Goal: Task Accomplishment & Management: Manage account settings

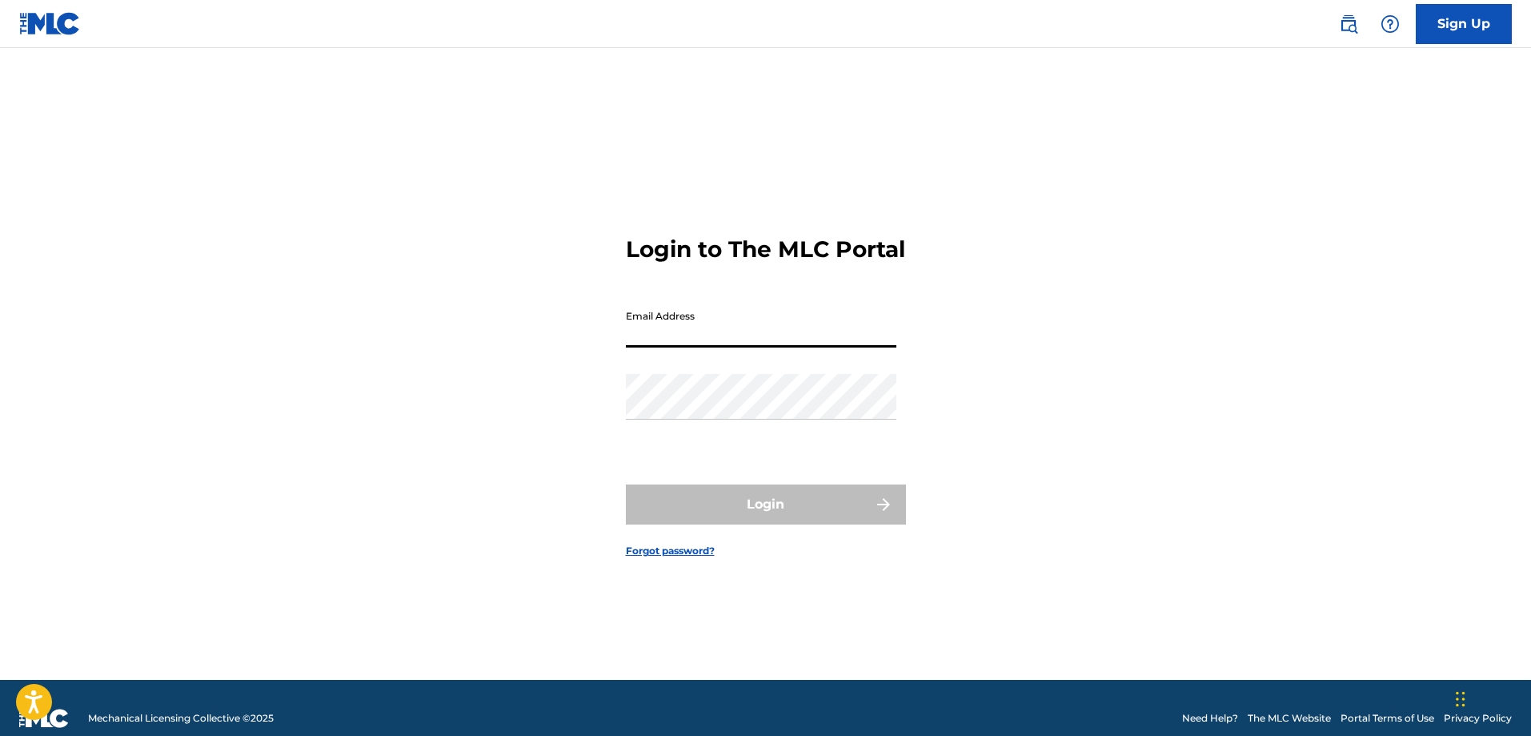
click at [761, 337] on input "Email Address" at bounding box center [761, 325] width 271 height 46
type input "[EMAIL_ADDRESS][DOMAIN_NAME]"
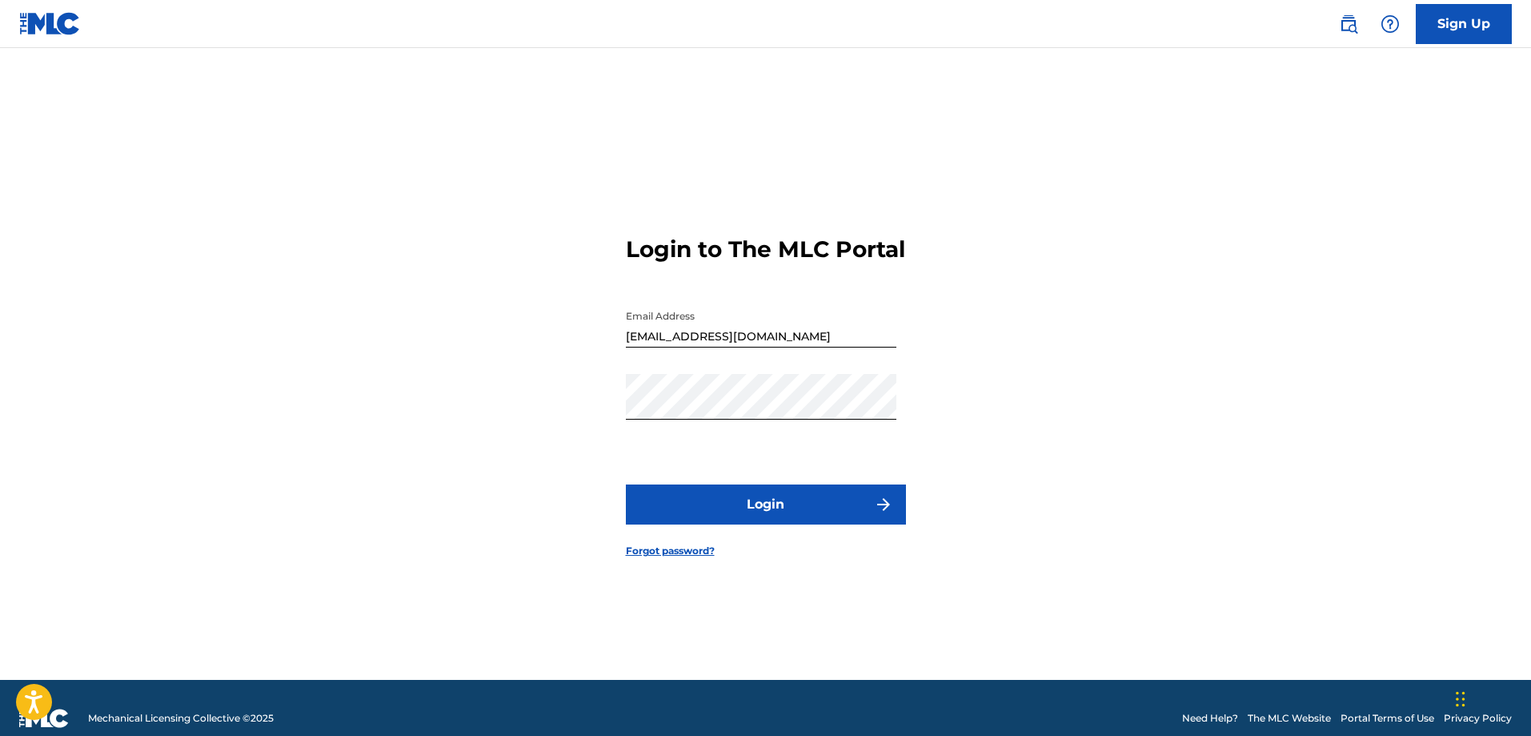
click at [800, 524] on button "Login" at bounding box center [766, 504] width 280 height 40
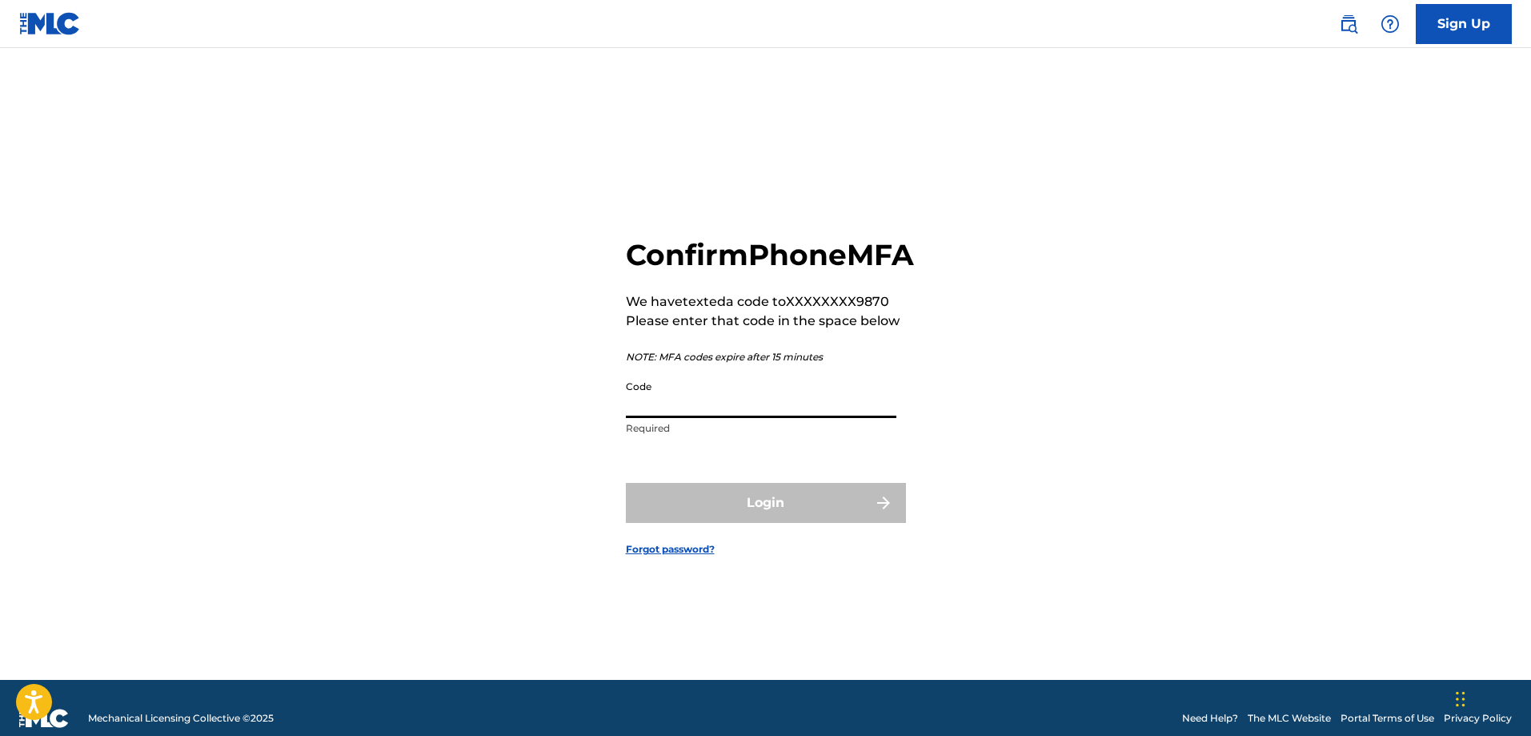
click at [720, 418] on input "Code" at bounding box center [761, 395] width 271 height 46
type input "184998"
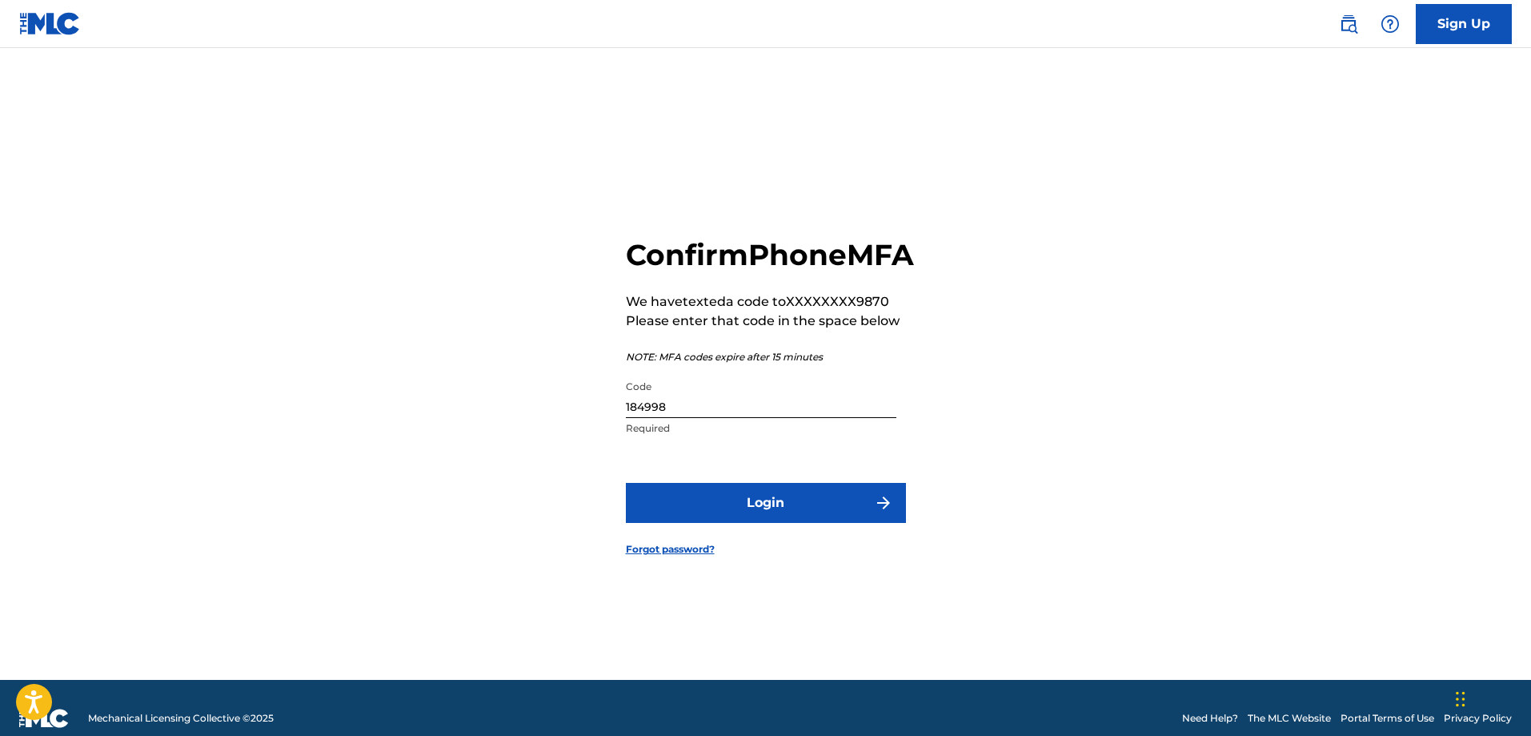
click at [746, 510] on button "Login" at bounding box center [766, 503] width 280 height 40
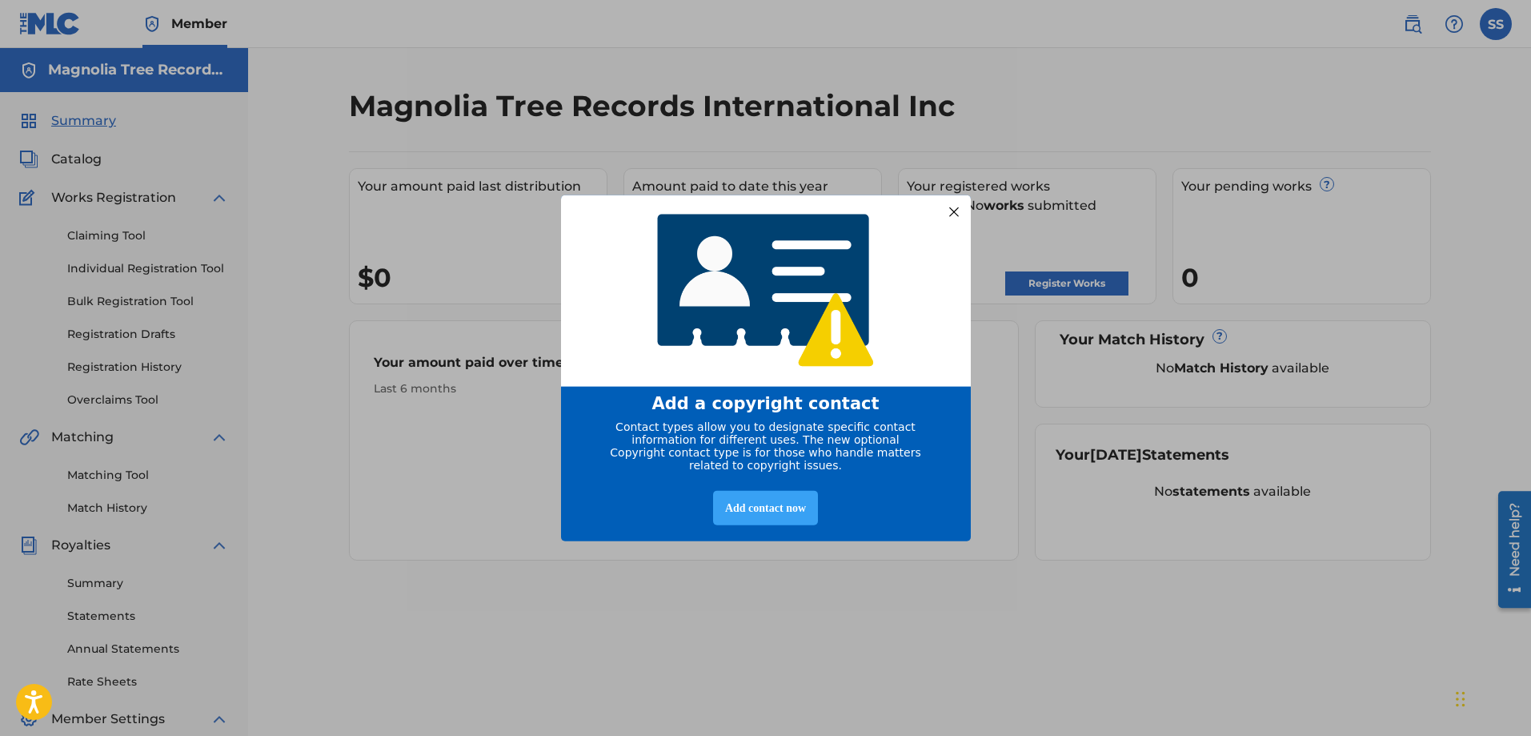
click at [780, 511] on div "Add contact now" at bounding box center [765, 508] width 105 height 34
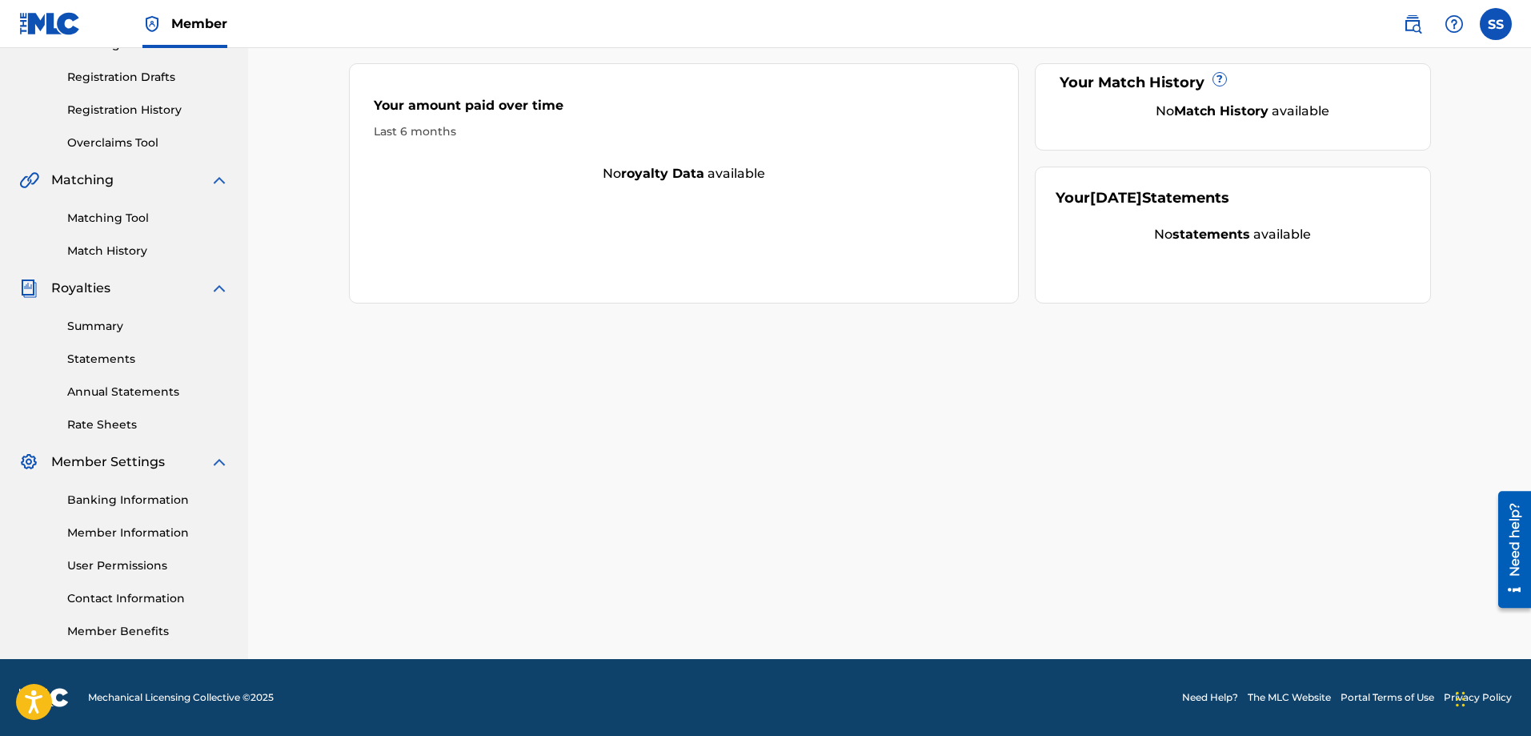
click at [143, 628] on link "Member Benefits" at bounding box center [148, 631] width 162 height 17
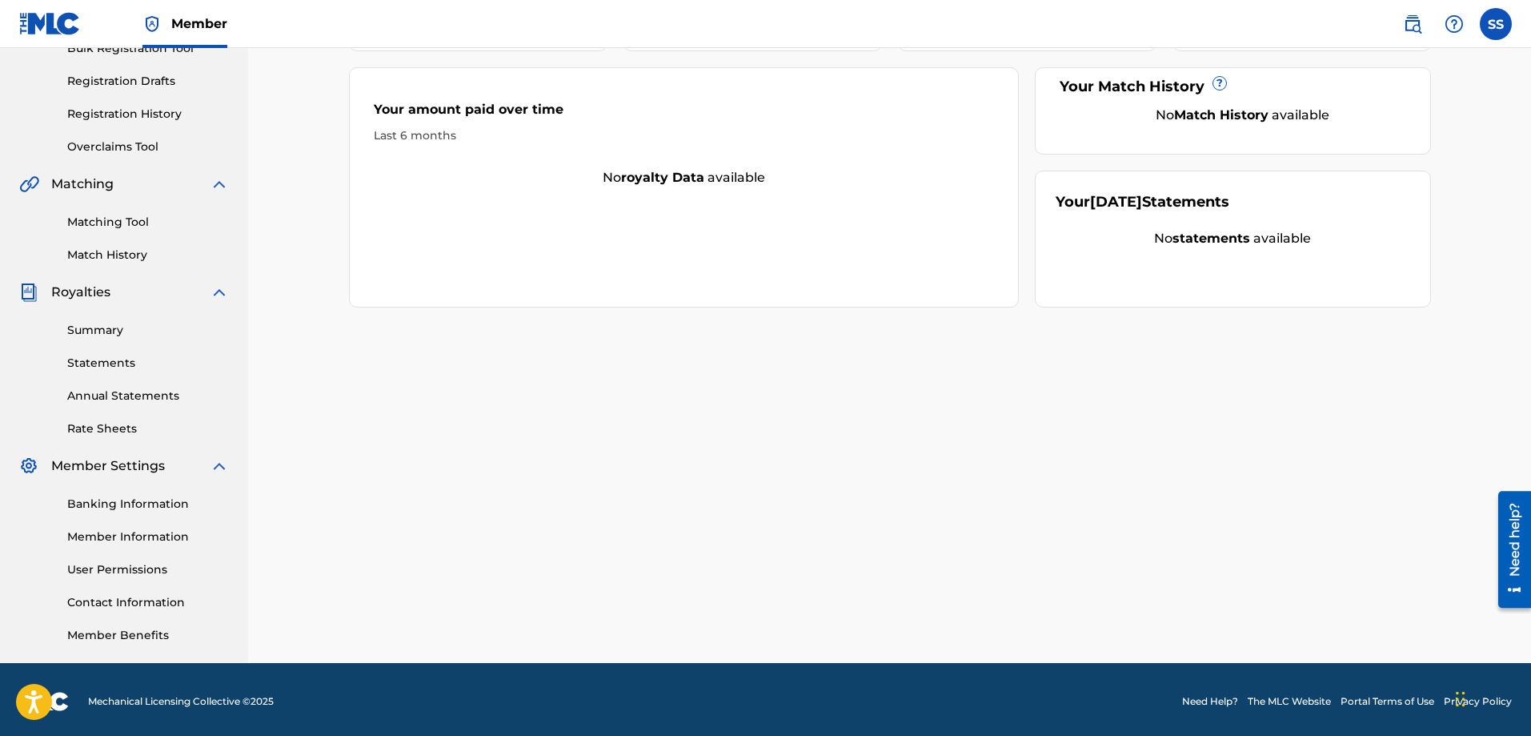
scroll to position [257, 0]
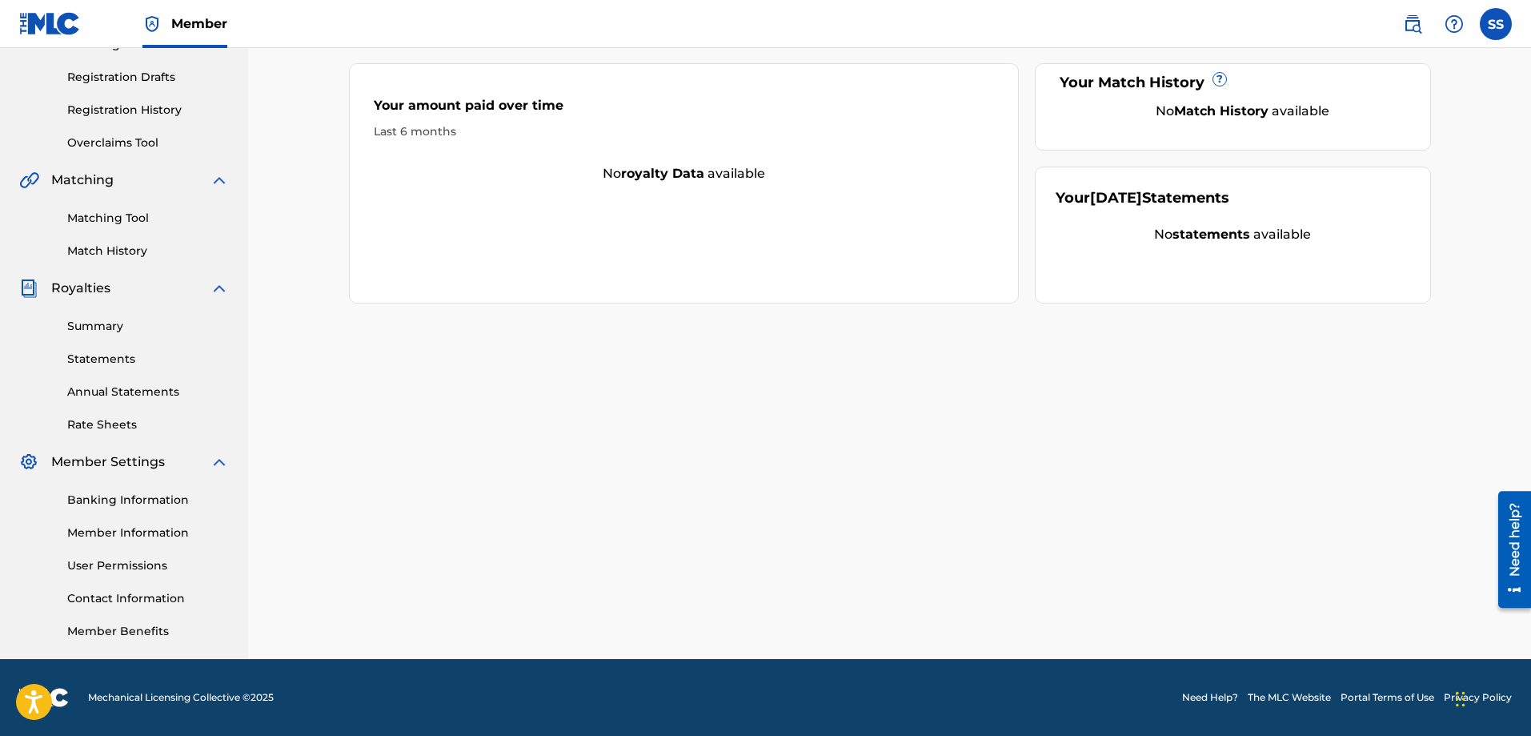
click at [142, 497] on link "Banking Information" at bounding box center [148, 499] width 162 height 17
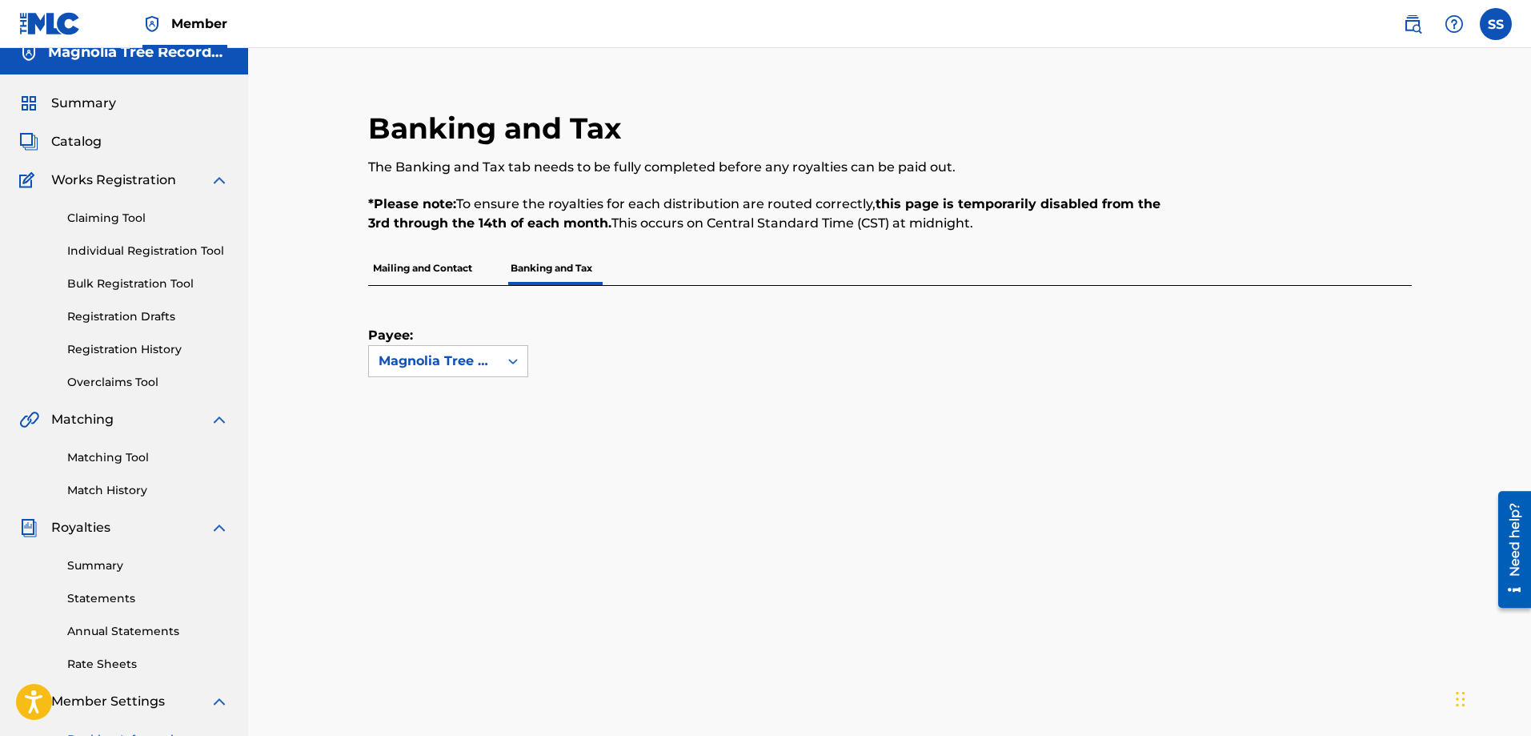
scroll to position [17, 0]
click at [122, 219] on link "Claiming Tool" at bounding box center [148, 219] width 162 height 17
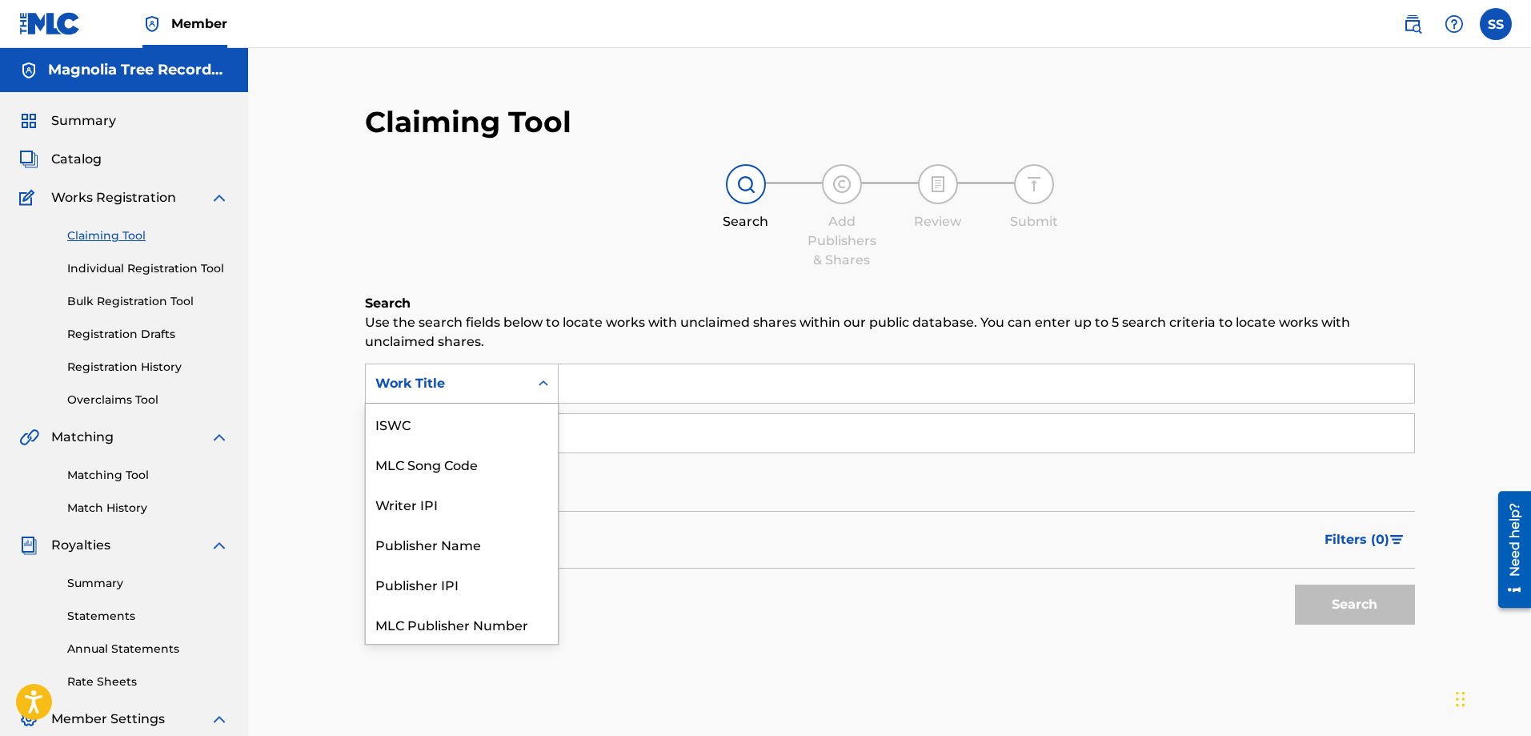
click at [544, 384] on icon "Search Form" at bounding box center [544, 383] width 16 height 16
click at [543, 215] on div "Search Add Publishers & Shares Review Submit" at bounding box center [890, 217] width 1050 height 106
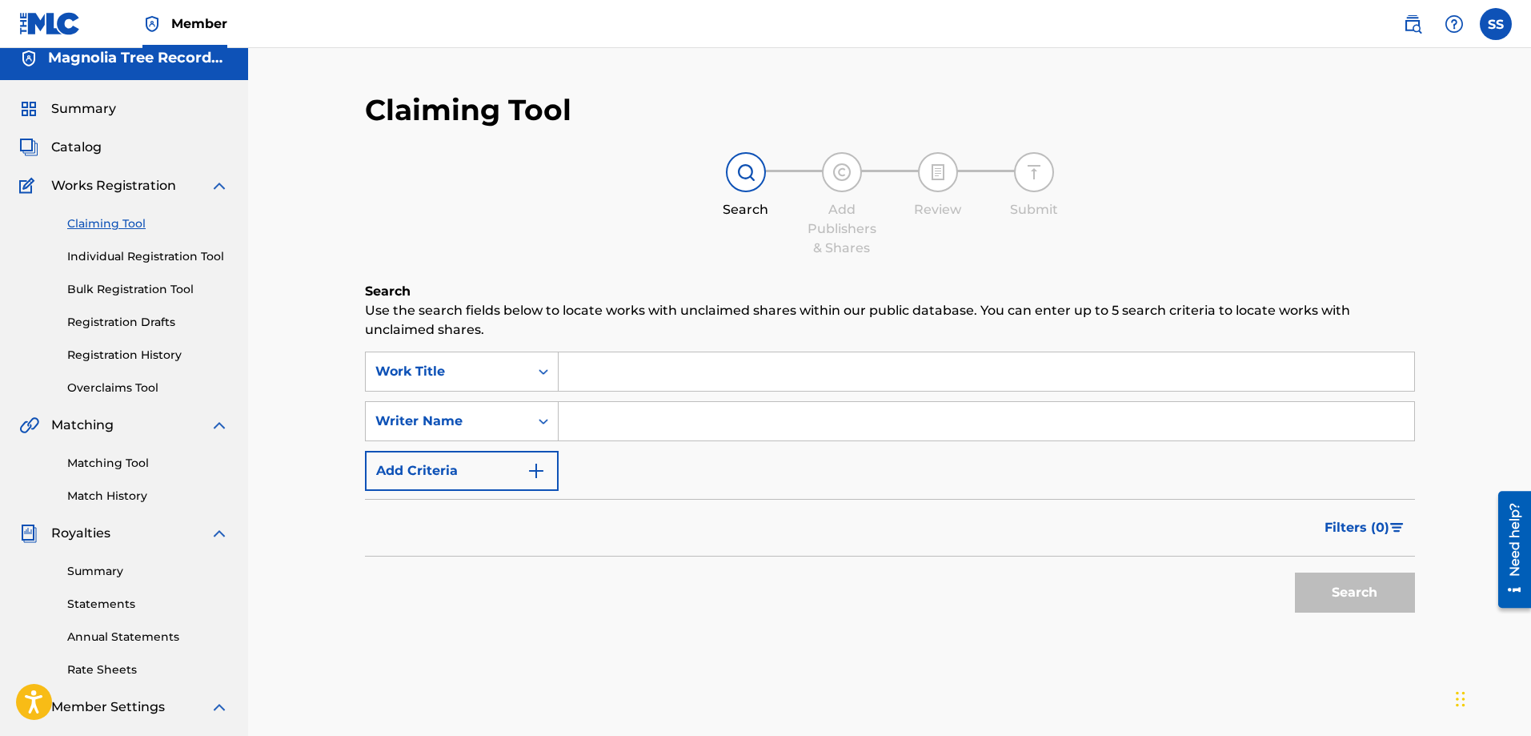
scroll to position [0, 0]
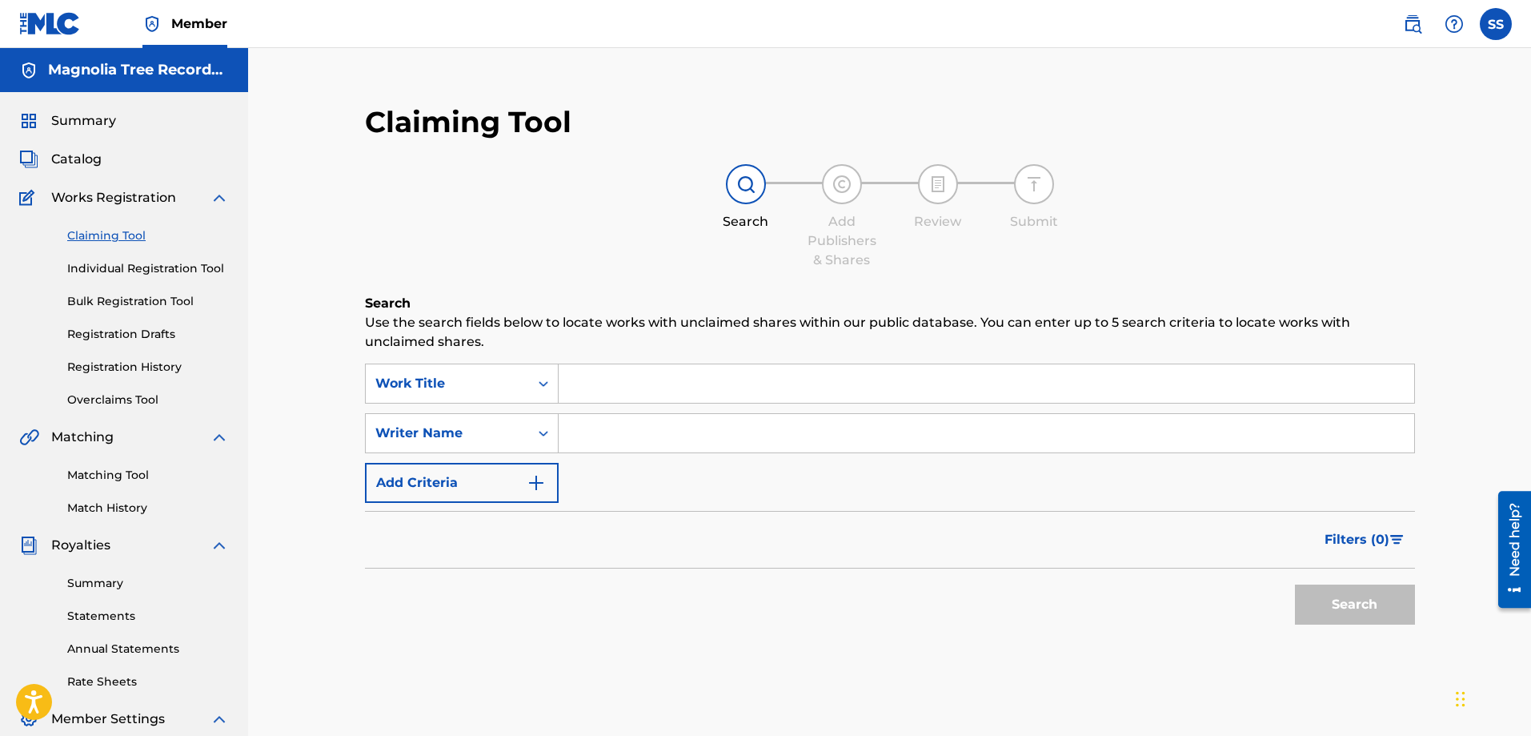
click at [1492, 28] on label at bounding box center [1496, 24] width 32 height 32
click at [1496, 24] on input "SS [PERSON_NAME] [EMAIL_ADDRESS][DOMAIN_NAME] Notification Preferences Profile …" at bounding box center [1496, 24] width 0 height 0
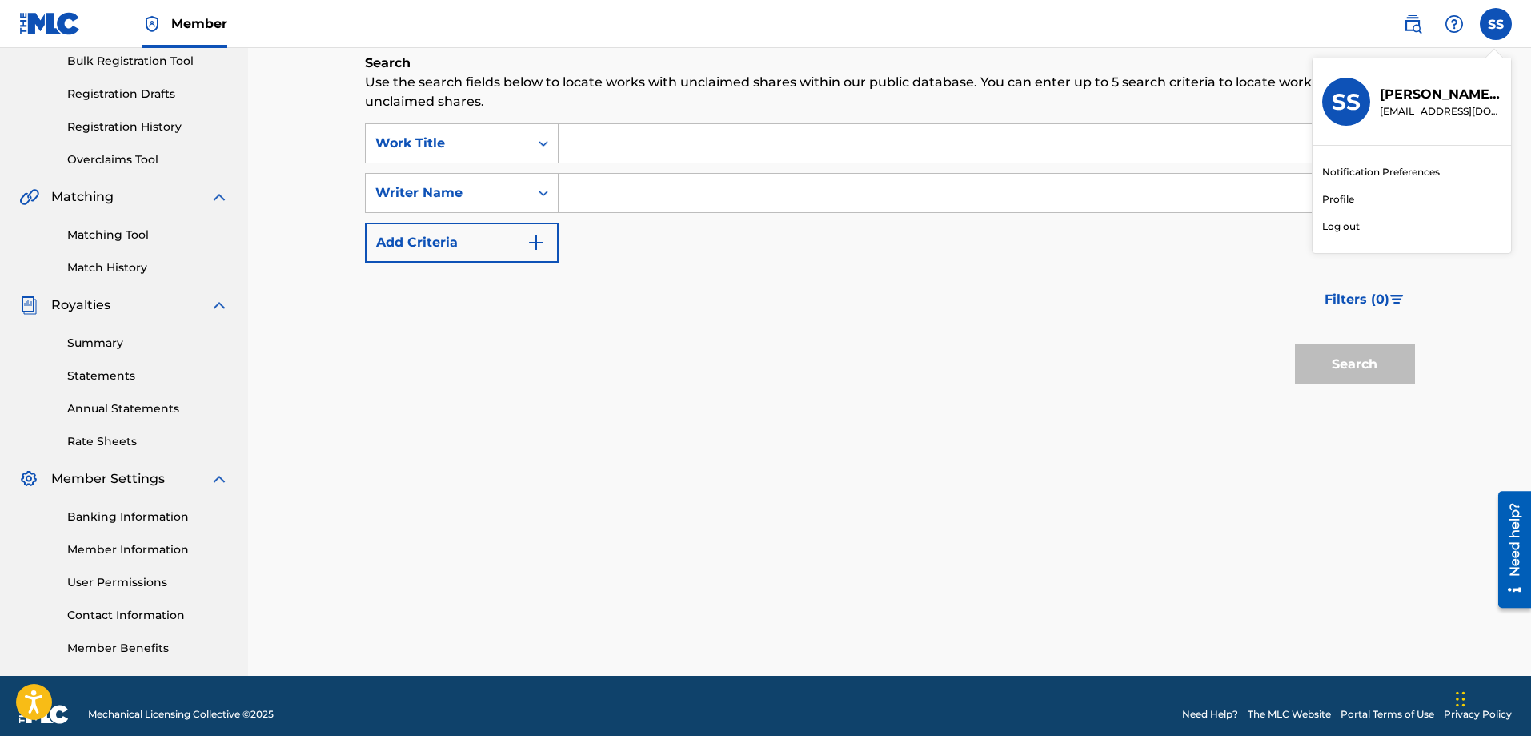
scroll to position [257, 0]
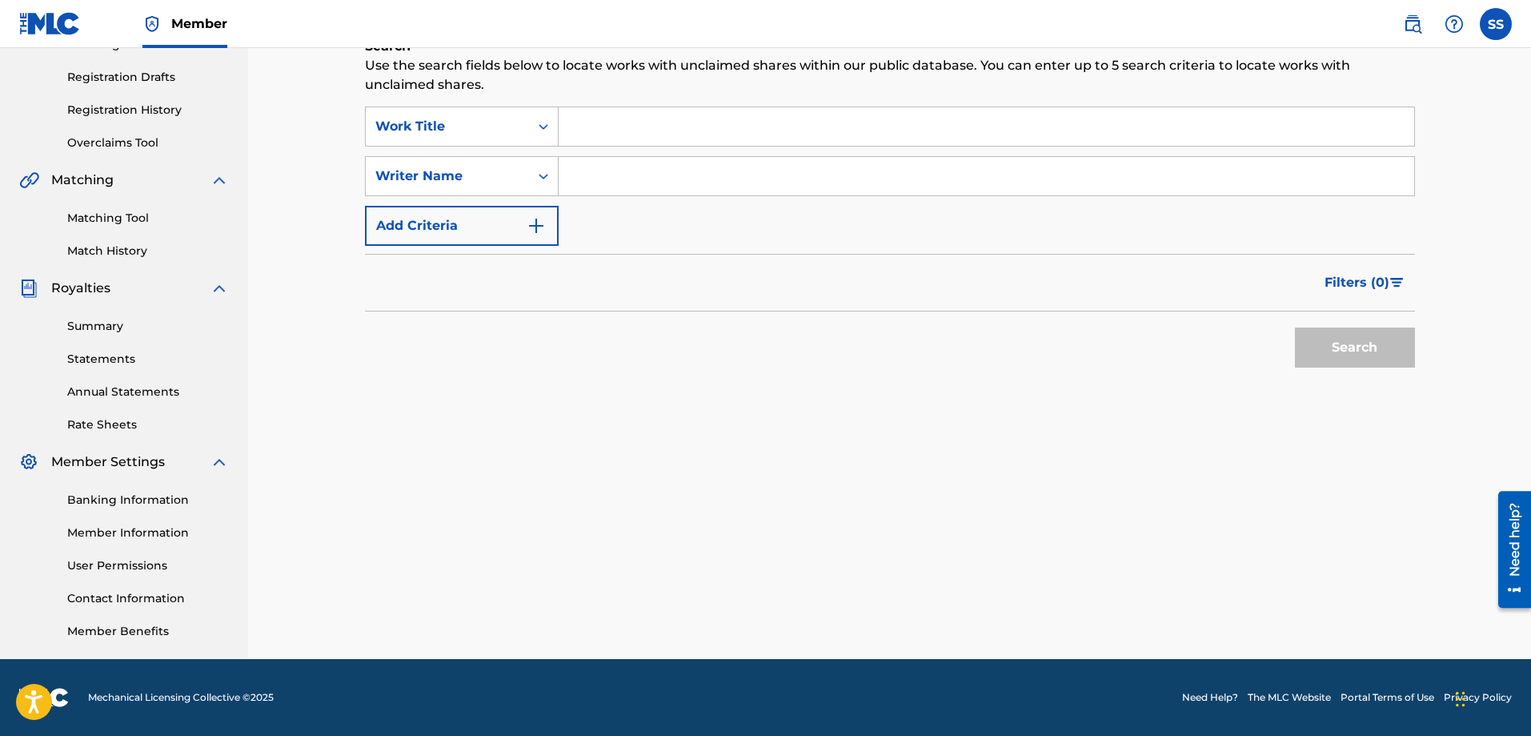
click at [146, 632] on link "Member Benefits" at bounding box center [148, 631] width 162 height 17
click at [130, 565] on link "User Permissions" at bounding box center [148, 565] width 162 height 17
